Goal: Transaction & Acquisition: Purchase product/service

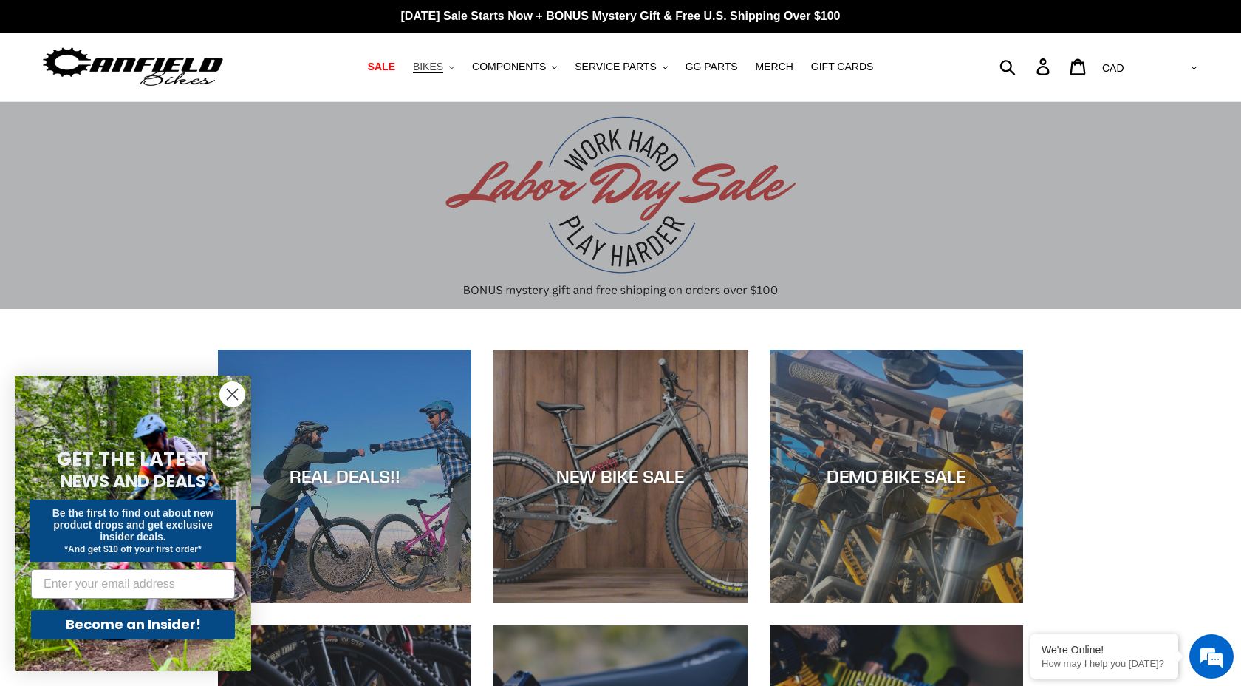
click at [443, 66] on span "BIKES" at bounding box center [428, 67] width 30 height 13
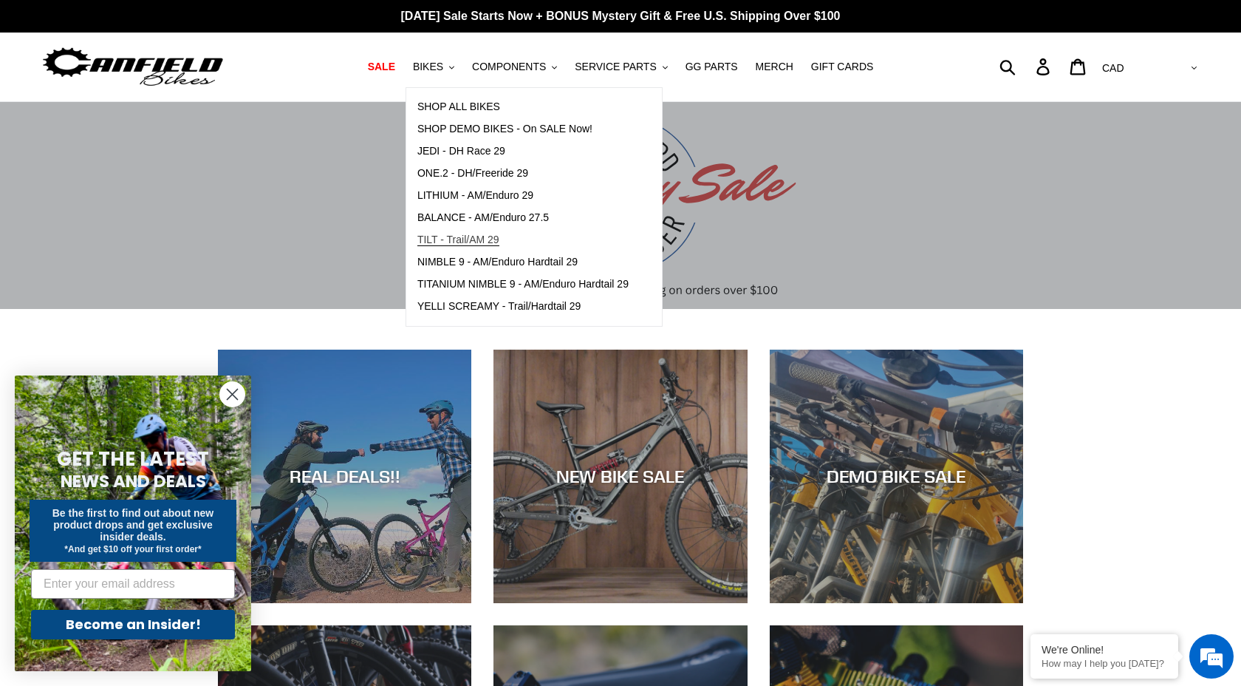
click at [438, 238] on span "TILT - Trail/AM 29" at bounding box center [458, 239] width 82 height 13
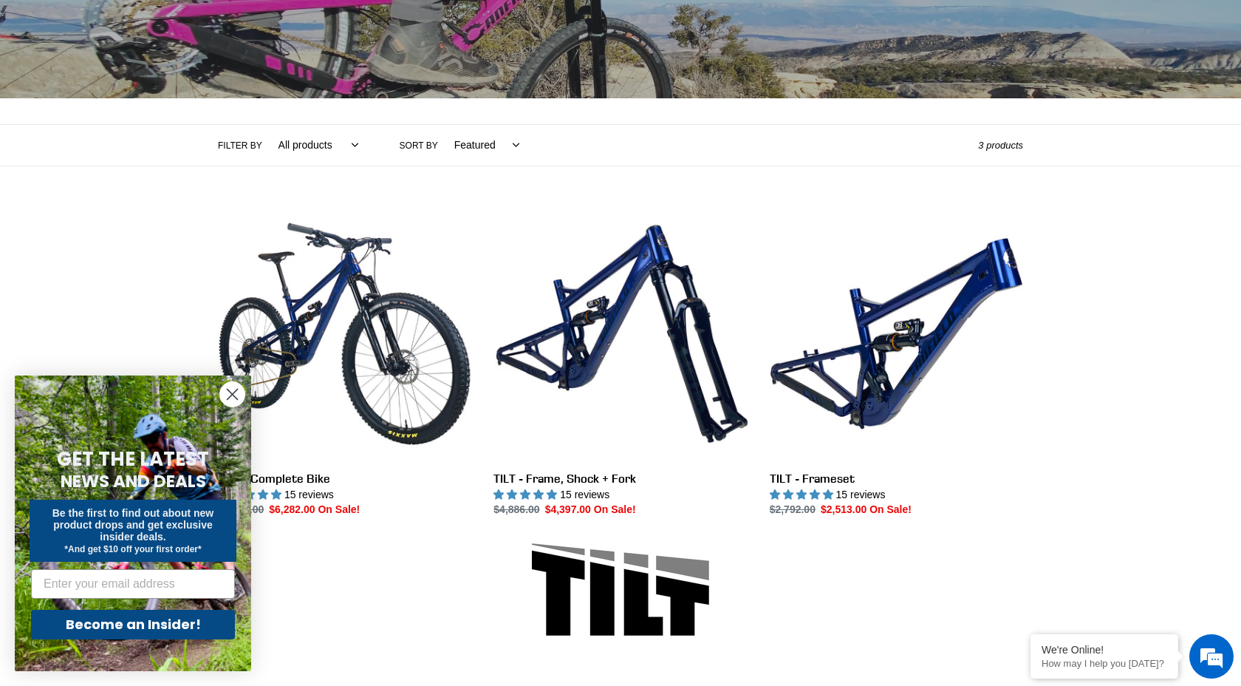
scroll to position [229, 0]
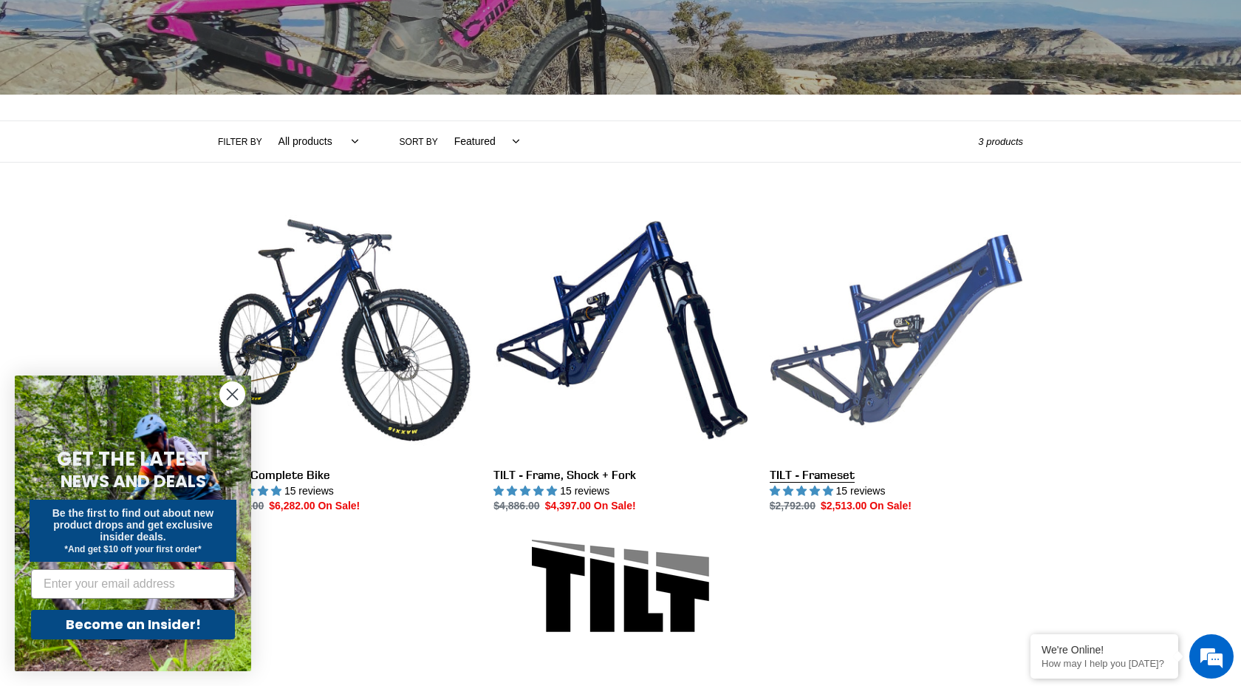
click at [892, 338] on link "TILT - Frameset" at bounding box center [896, 358] width 253 height 311
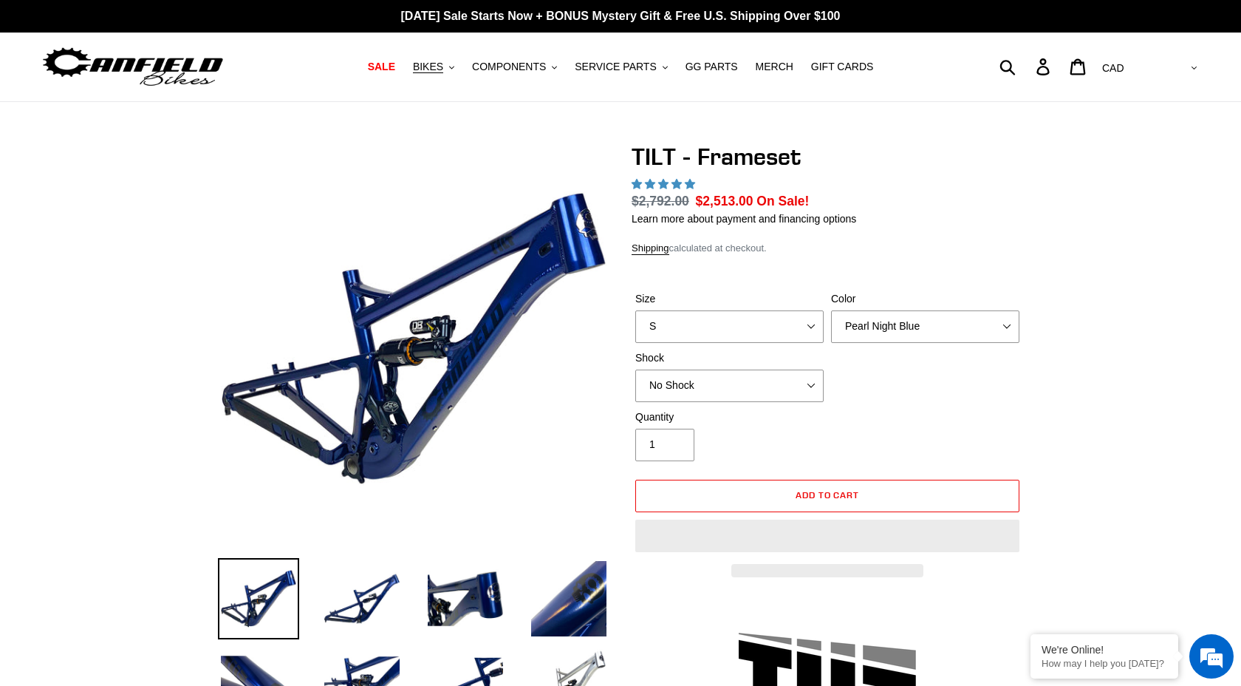
select select "highest-rating"
